Goal: Navigation & Orientation: Find specific page/section

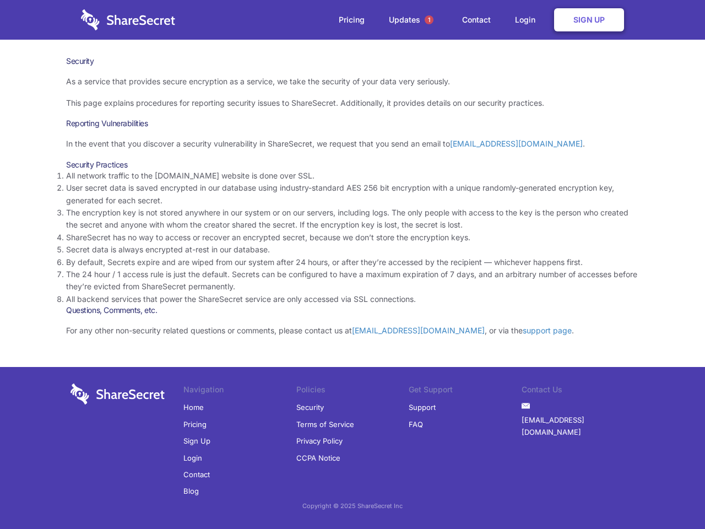
click at [352, 264] on li "By default, Secrets expire and are wiped from our system after 24 hours, or aft…" at bounding box center [352, 262] width 573 height 12
click at [429, 20] on span "1" at bounding box center [429, 19] width 9 height 9
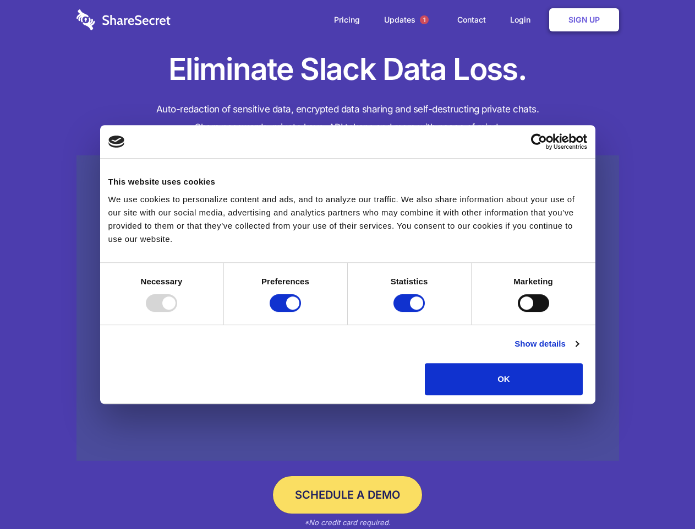
click at [177, 312] on div at bounding box center [161, 303] width 31 height 18
click at [301, 312] on input "Preferences" at bounding box center [285, 303] width 31 height 18
checkbox input "false"
click at [411, 312] on input "Statistics" at bounding box center [409, 303] width 31 height 18
checkbox input "false"
